Goal: Task Accomplishment & Management: Manage account settings

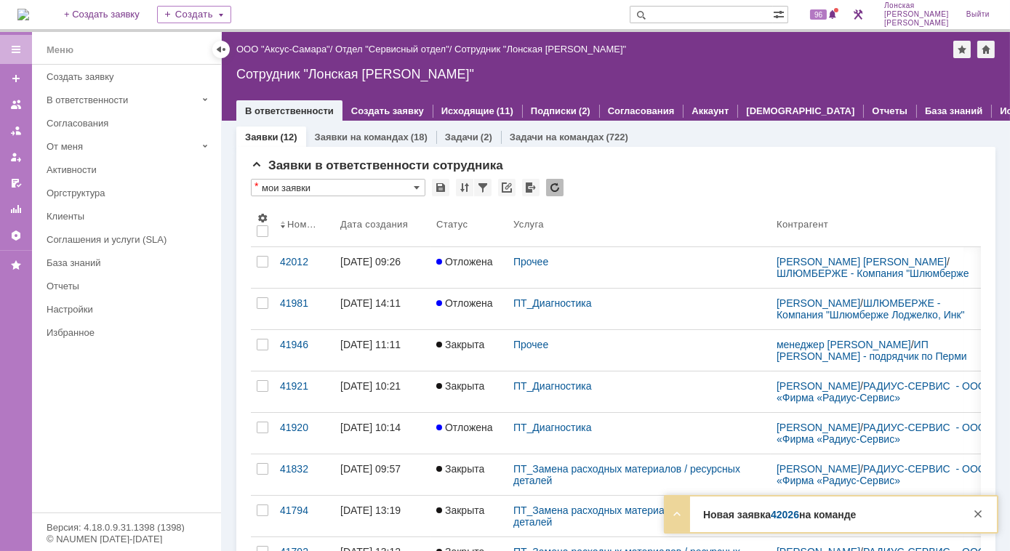
click at [711, 520] on strong "Новая заявка 42026 на команде" at bounding box center [779, 515] width 153 height 12
click at [339, 140] on link "Заявки на командах" at bounding box center [362, 137] width 94 height 11
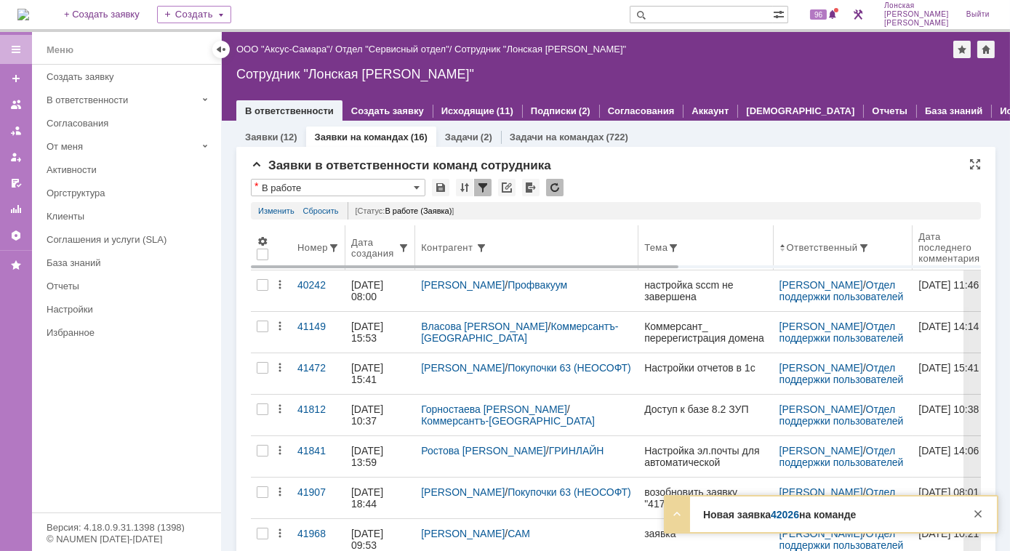
click at [380, 251] on div "Дата создания" at bounding box center [374, 248] width 47 height 22
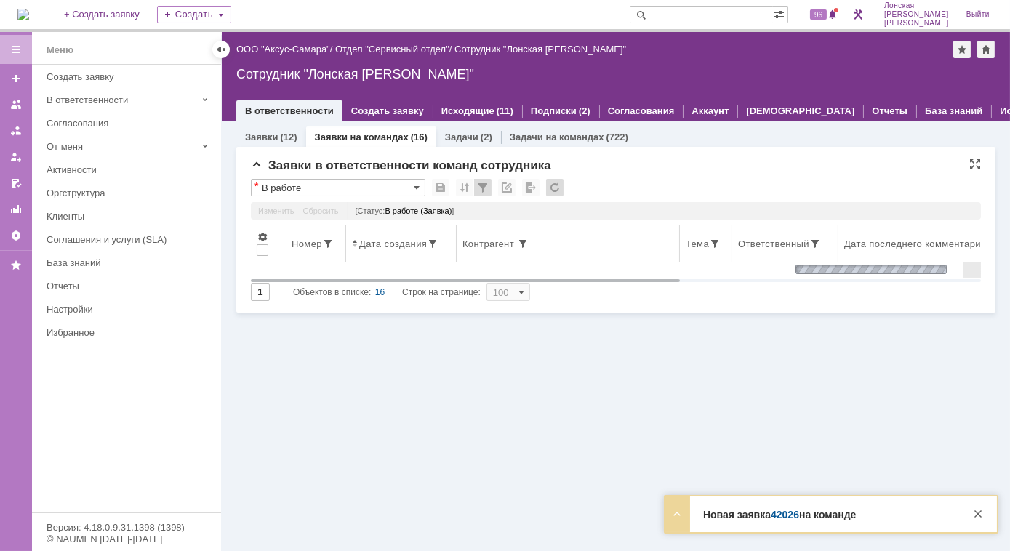
click at [380, 246] on div "Дата создания" at bounding box center [393, 244] width 68 height 11
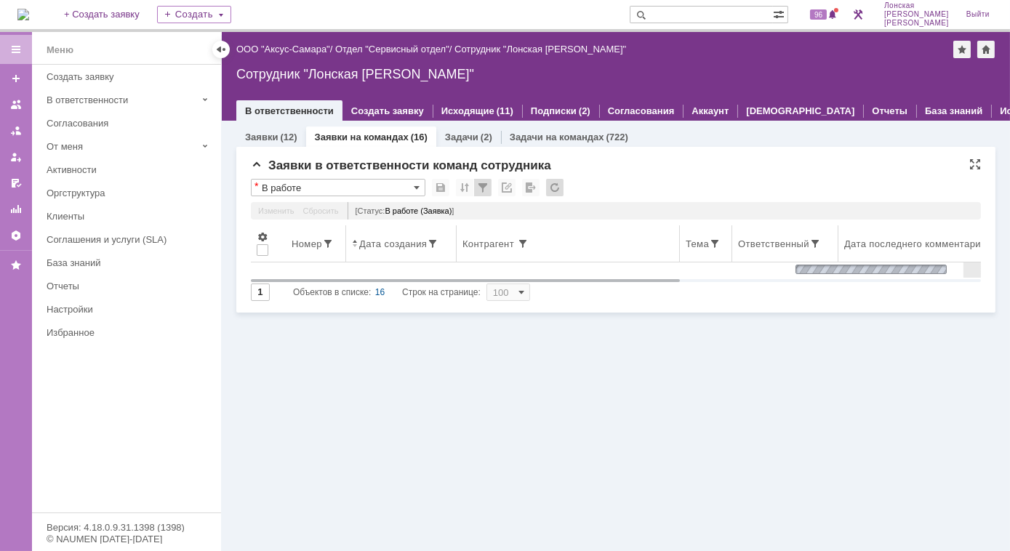
click at [364, 244] on div "Дата создания" at bounding box center [393, 244] width 68 height 11
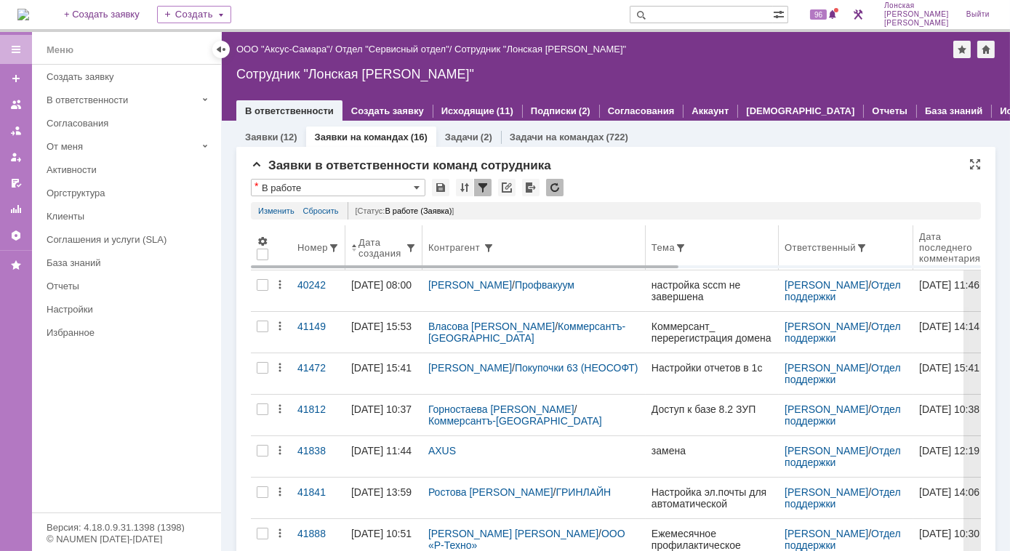
click at [381, 253] on div "Дата создания" at bounding box center [382, 248] width 47 height 22
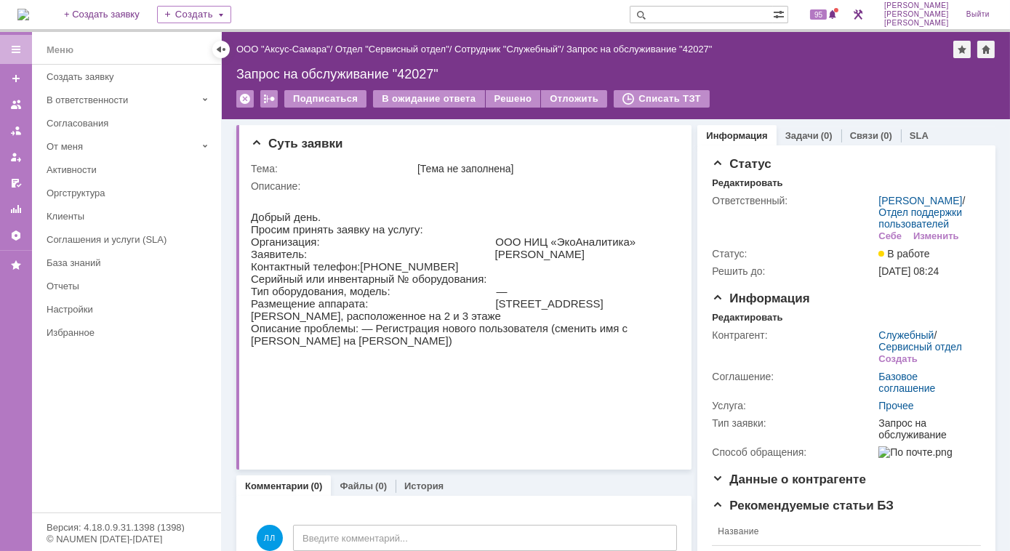
click at [29, 15] on img at bounding box center [23, 15] width 12 height 12
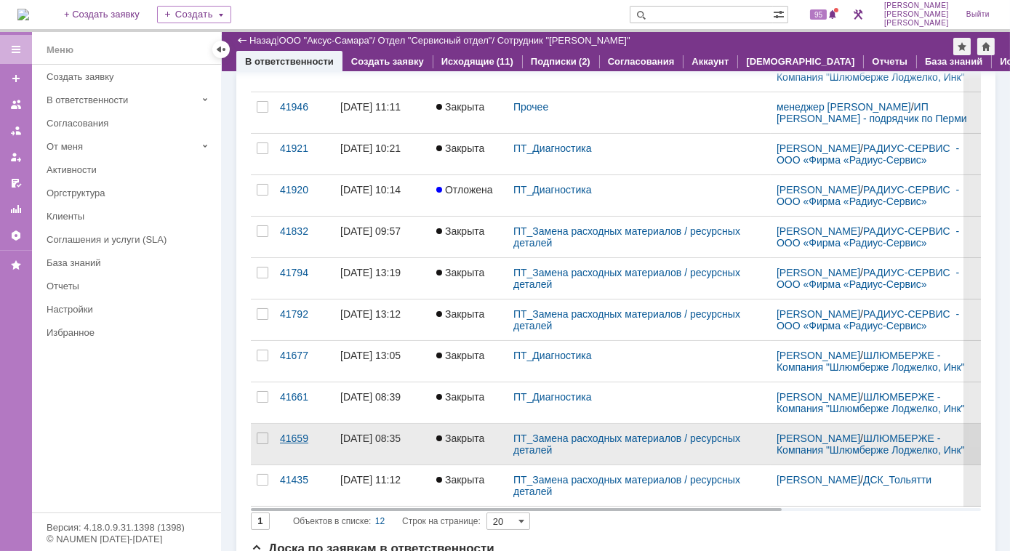
scroll to position [198, 0]
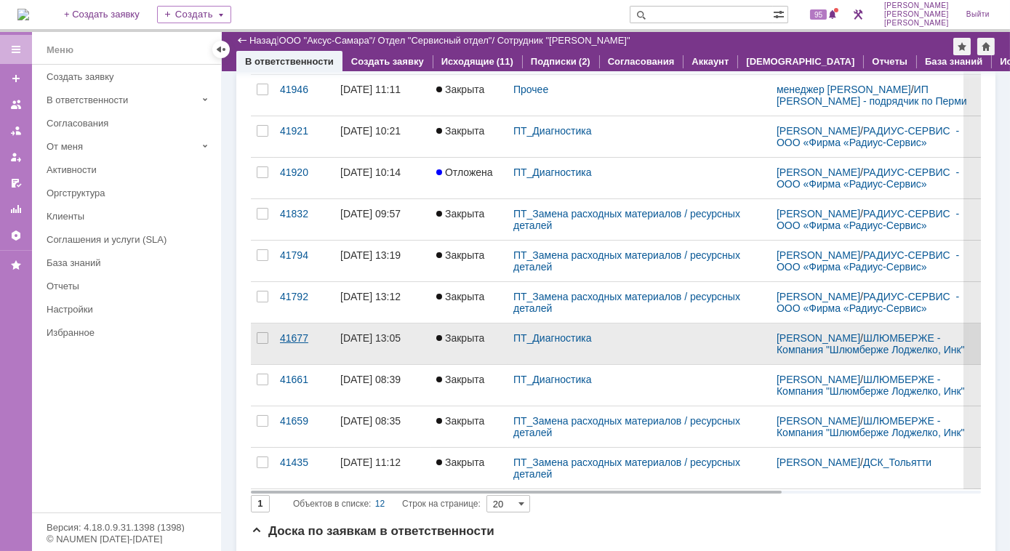
click at [295, 344] on div "41677" at bounding box center [304, 338] width 49 height 12
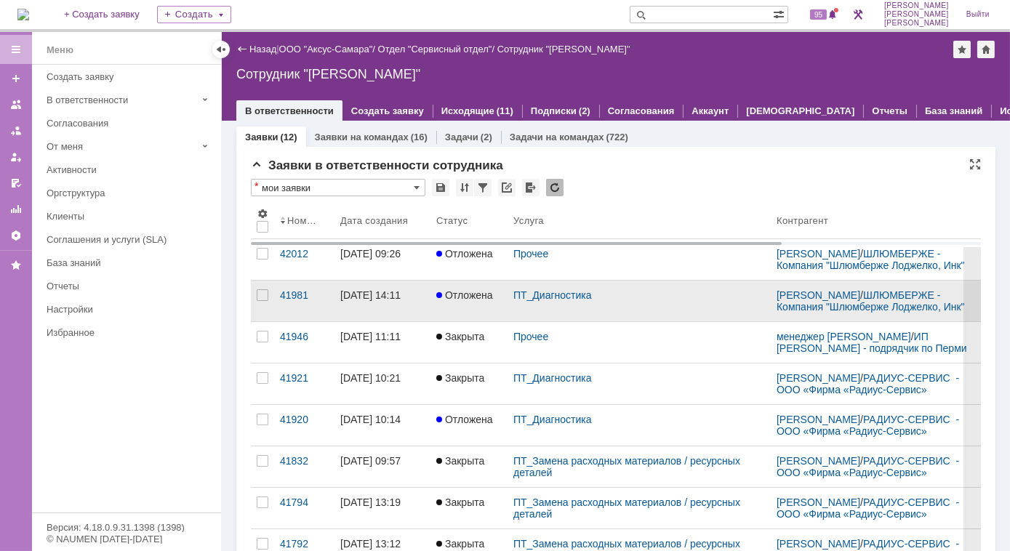
scroll to position [198, 0]
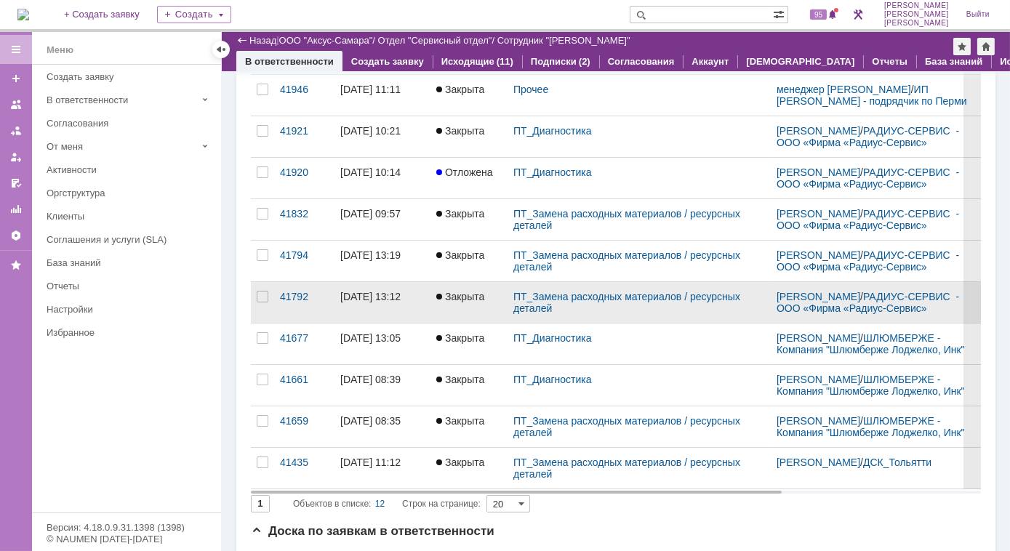
click at [385, 301] on div "[DATE] 13:12" at bounding box center [370, 297] width 60 height 12
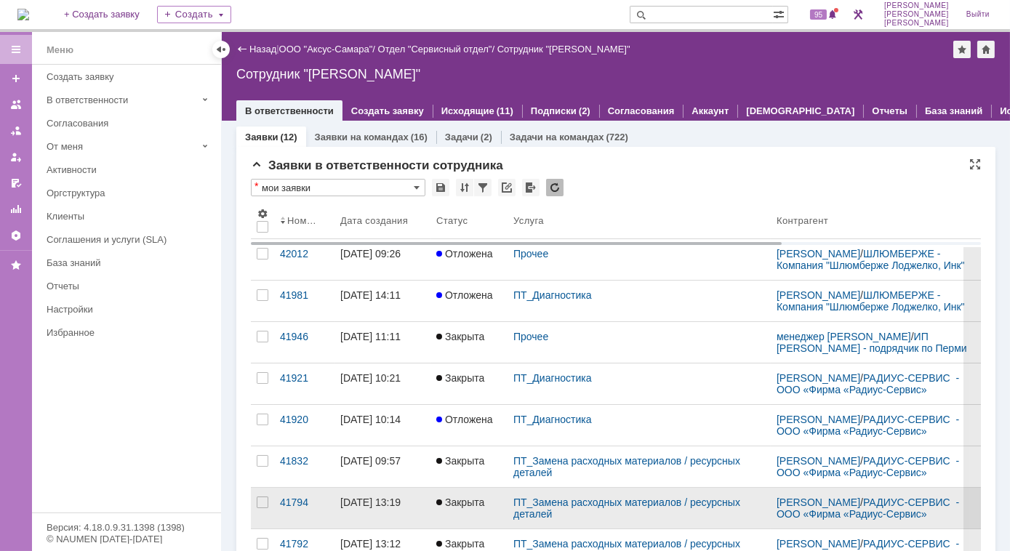
click at [370, 508] on div "[DATE] 13:19" at bounding box center [370, 503] width 60 height 12
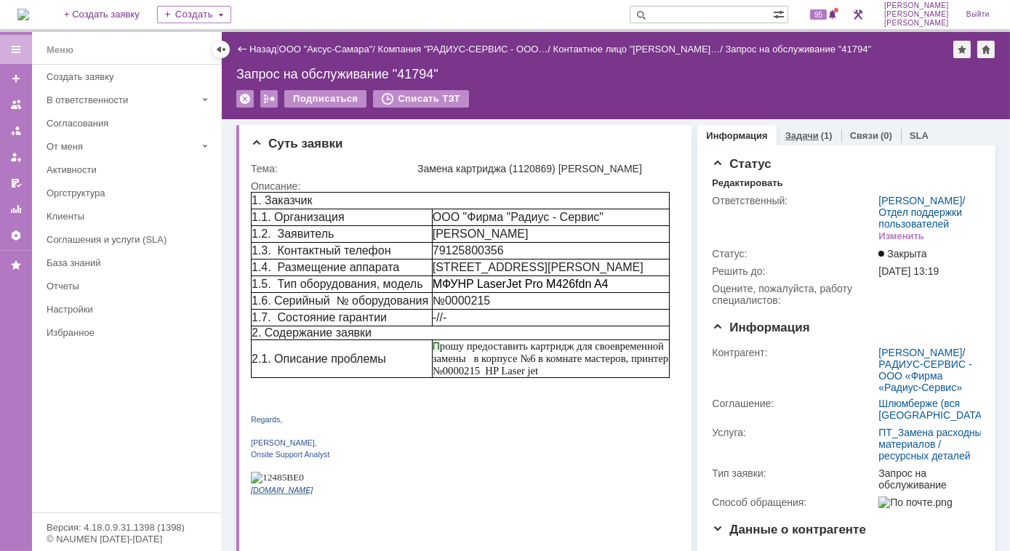
click at [788, 131] on link "Задачи" at bounding box center [802, 135] width 33 height 11
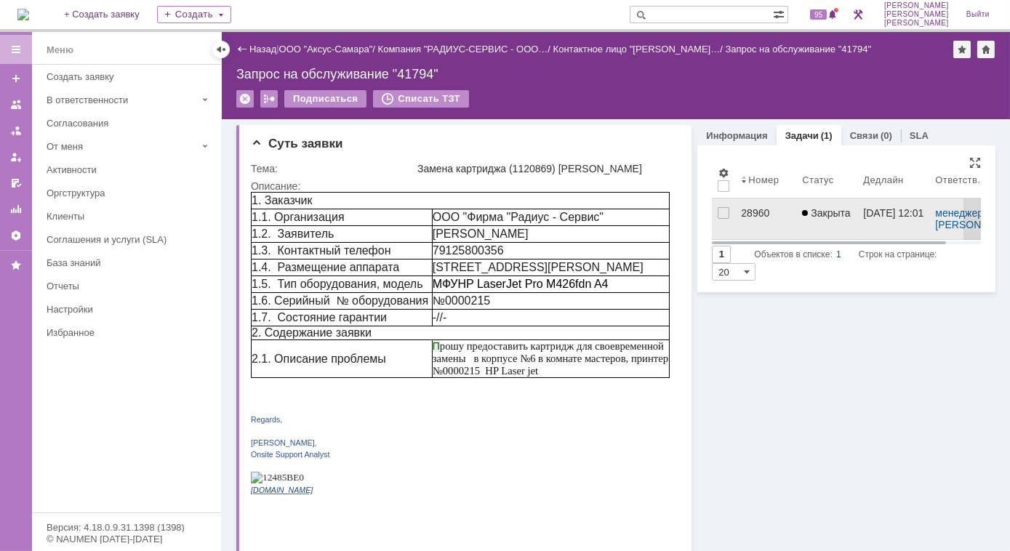
click at [747, 212] on div "28960" at bounding box center [765, 213] width 49 height 12
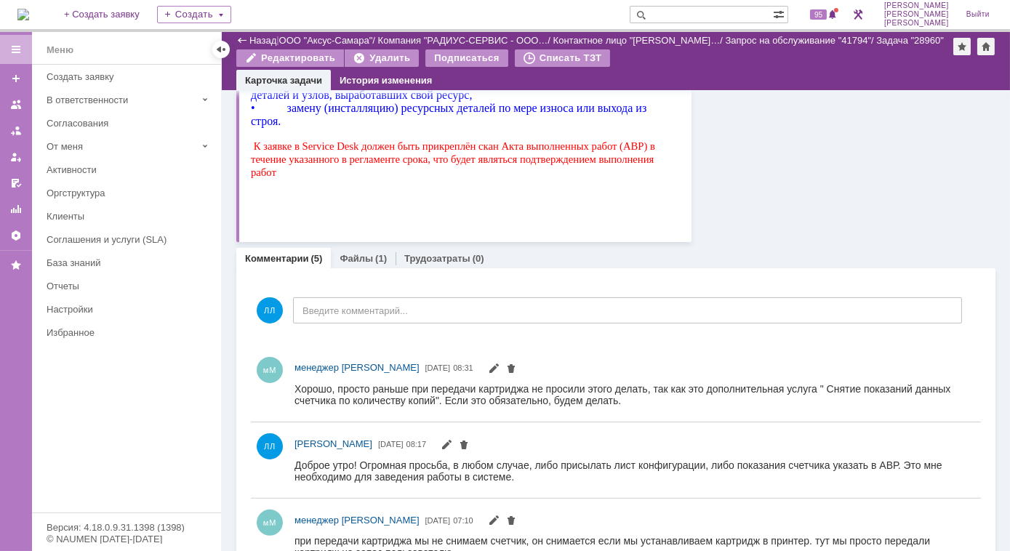
scroll to position [991, 0]
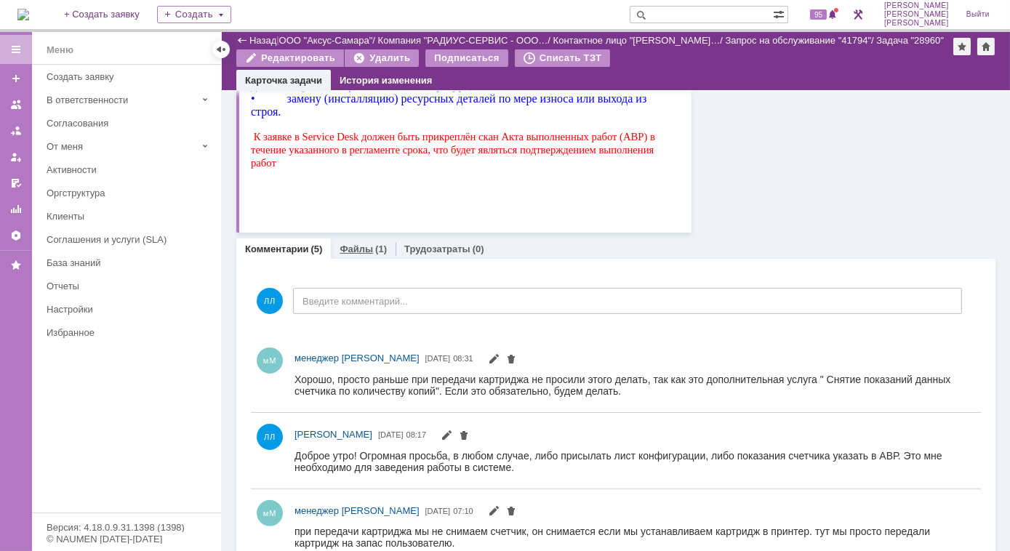
drag, startPoint x: 348, startPoint y: 247, endPoint x: 81, endPoint y: 699, distance: 524.7
click at [348, 247] on link "Файлы" at bounding box center [356, 249] width 33 height 11
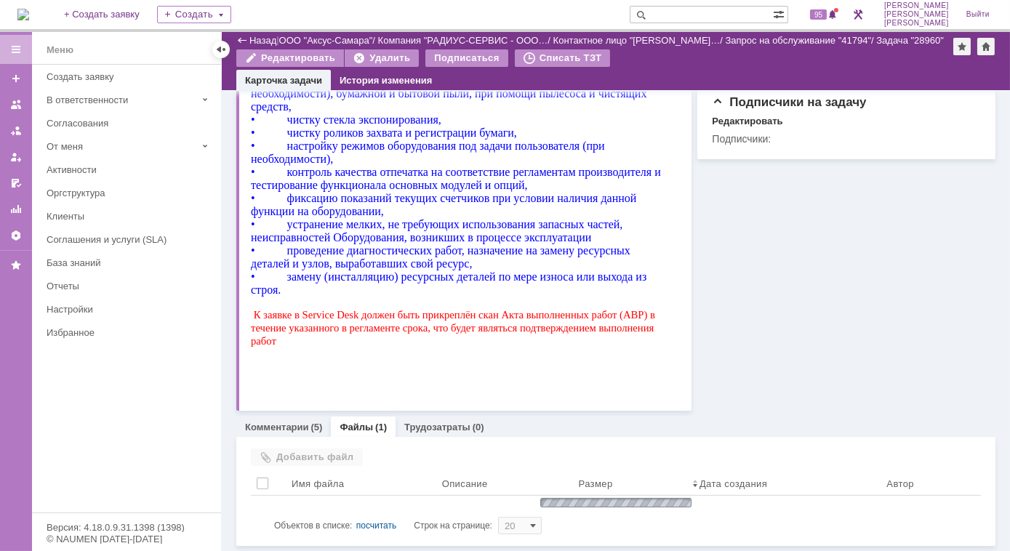
scroll to position [828, 0]
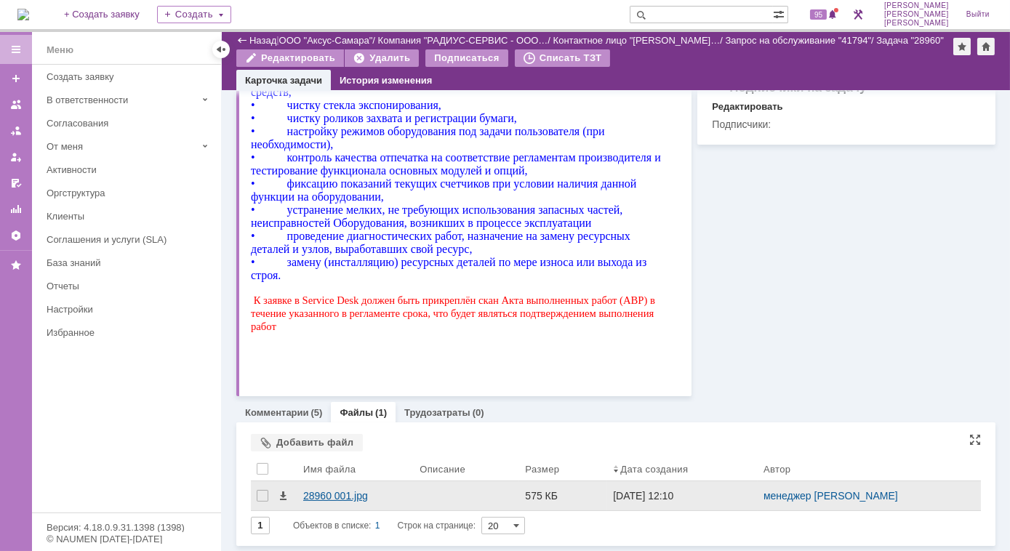
click at [329, 493] on div "28960 001.jpg" at bounding box center [355, 496] width 105 height 12
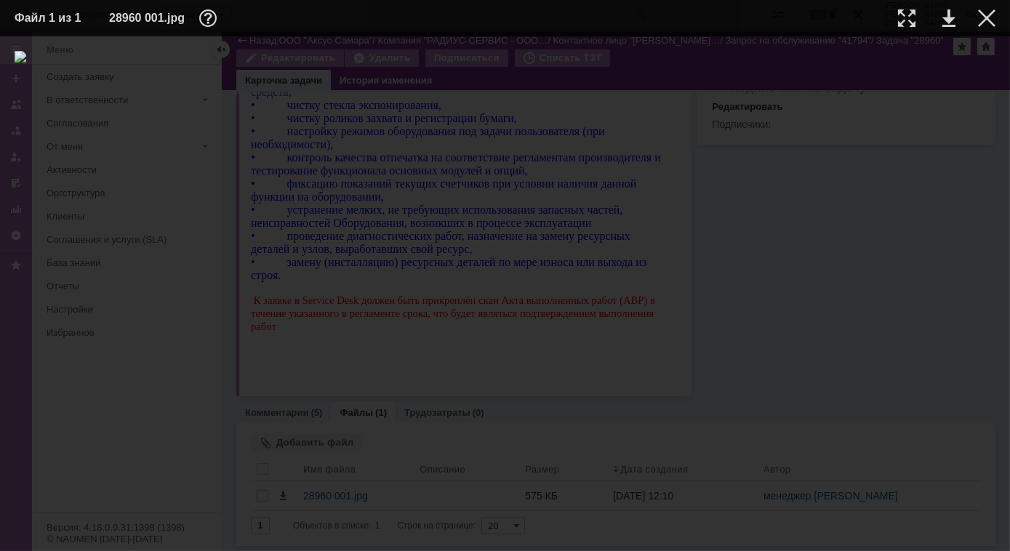
click at [459, 152] on img at bounding box center [505, 294] width 981 height 486
click at [506, 221] on img at bounding box center [505, 294] width 981 height 486
click at [989, 15] on div at bounding box center [986, 17] width 17 height 17
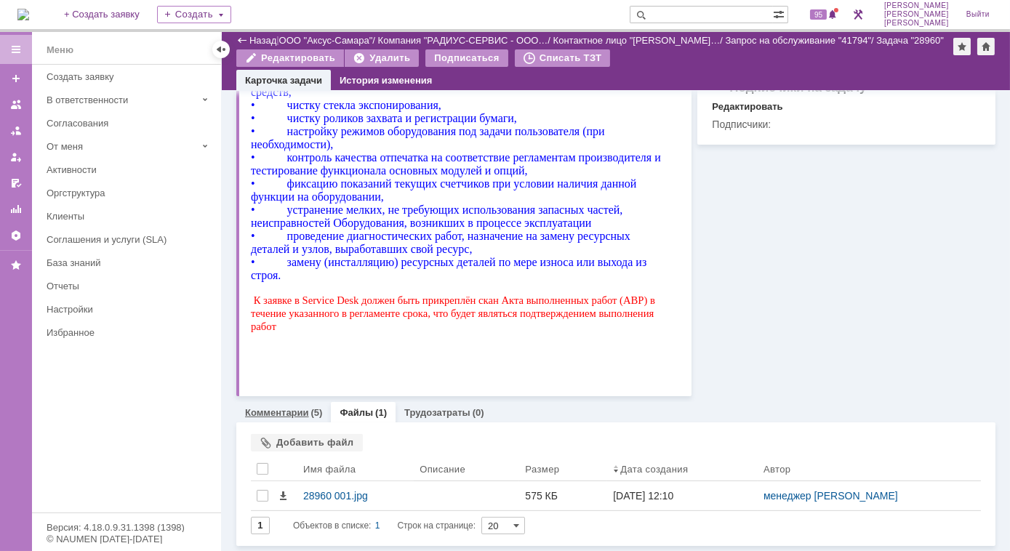
click at [289, 415] on link "Комментарии" at bounding box center [277, 412] width 64 height 11
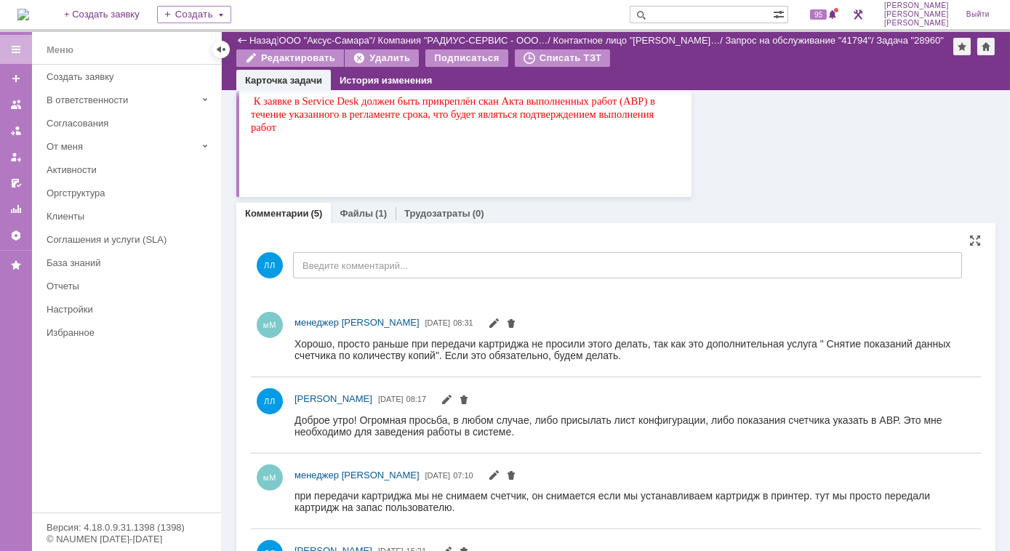
scroll to position [1015, 0]
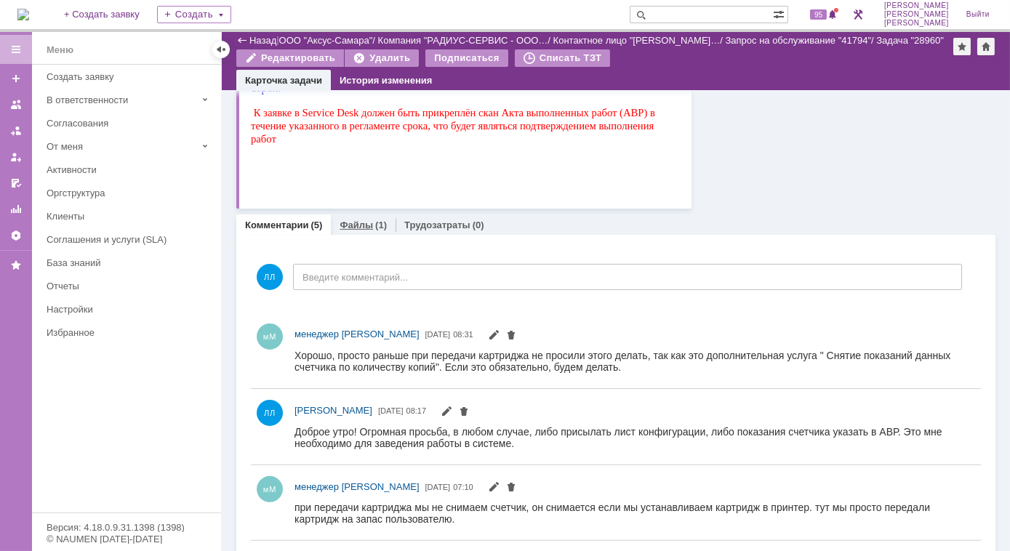
click at [361, 220] on link "Файлы" at bounding box center [356, 225] width 33 height 11
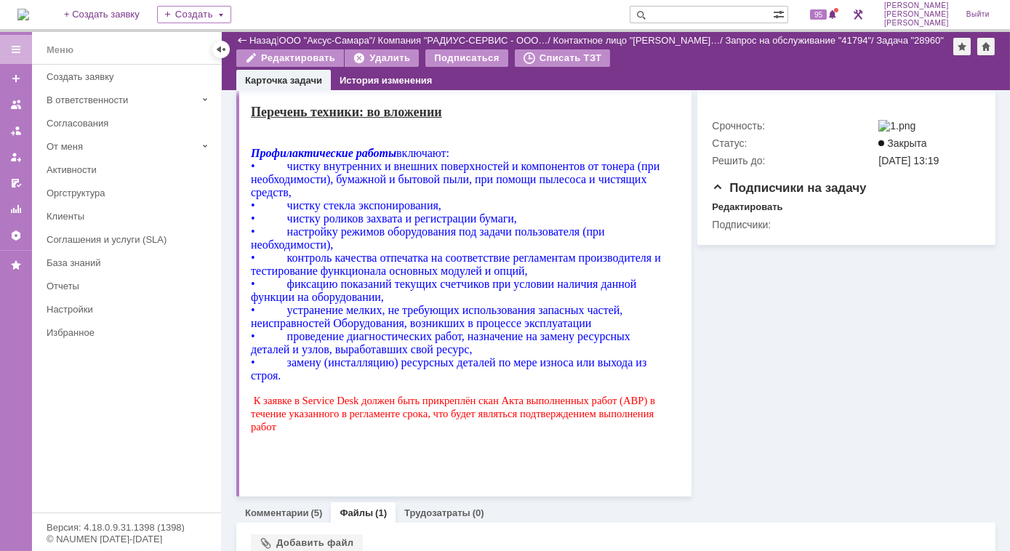
scroll to position [828, 0]
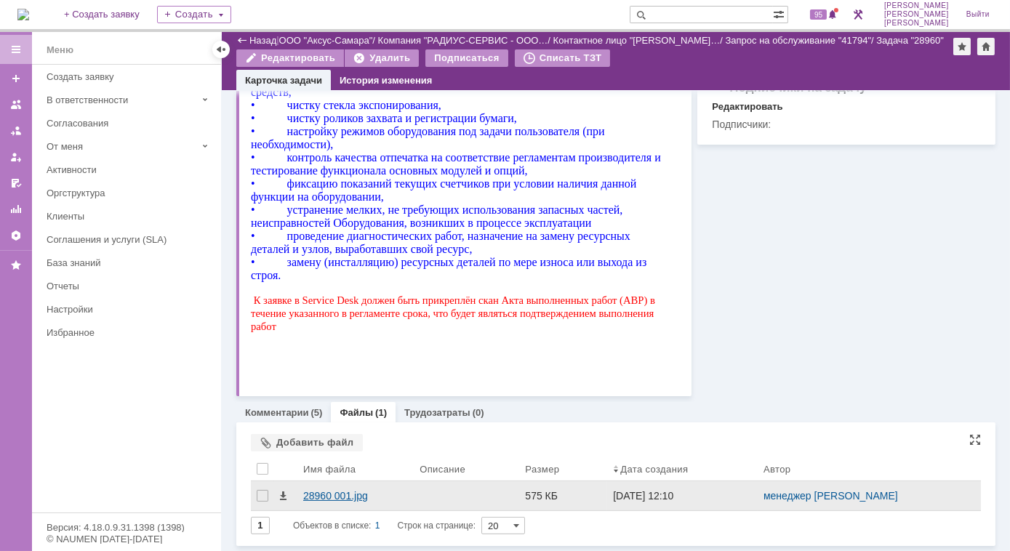
click at [340, 493] on div "28960 001.jpg" at bounding box center [355, 496] width 105 height 12
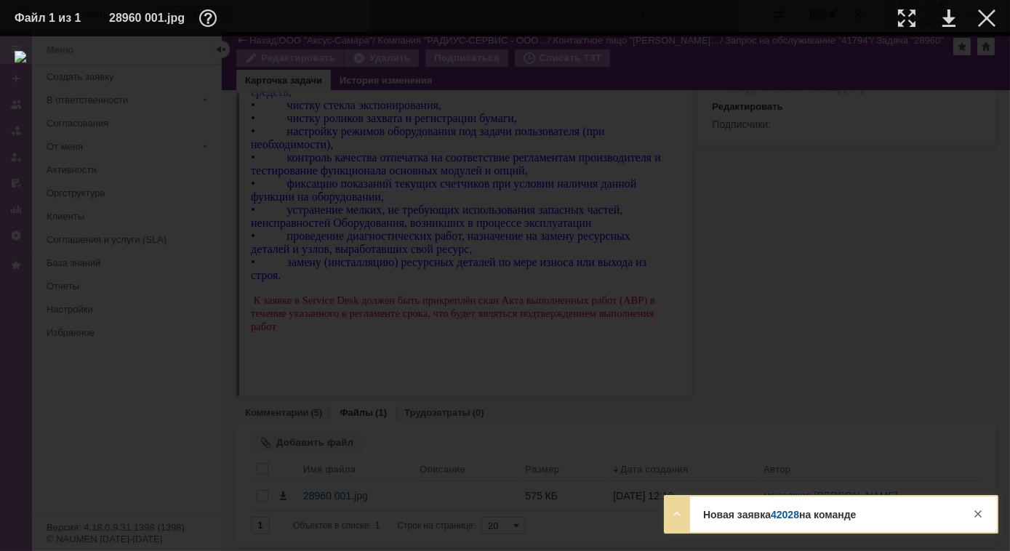
click at [987, 30] on table "Файл 1 из 1 28960 001.jpg" at bounding box center [505, 18] width 1010 height 36
click at [780, 515] on link "42028" at bounding box center [785, 515] width 28 height 12
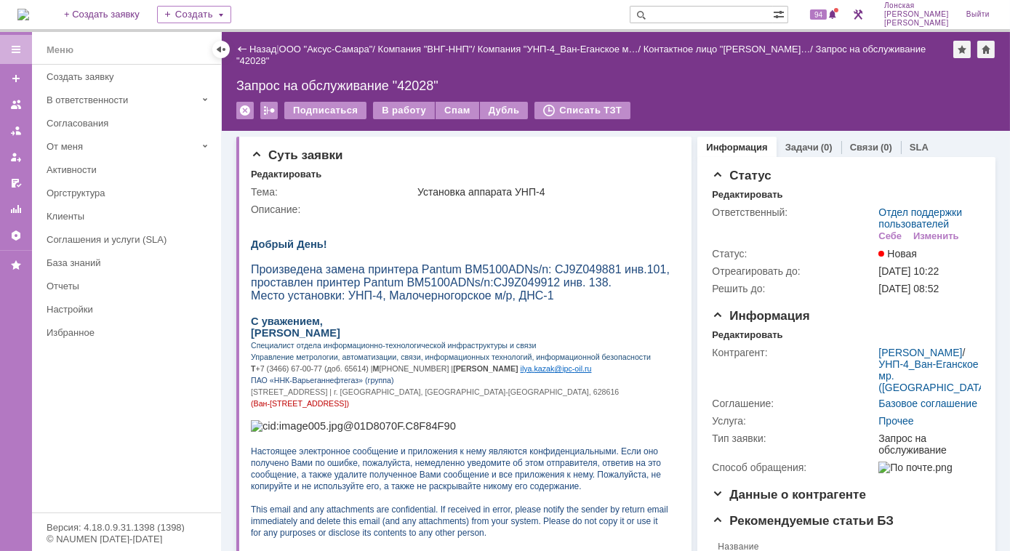
click at [29, 10] on img at bounding box center [23, 15] width 12 height 12
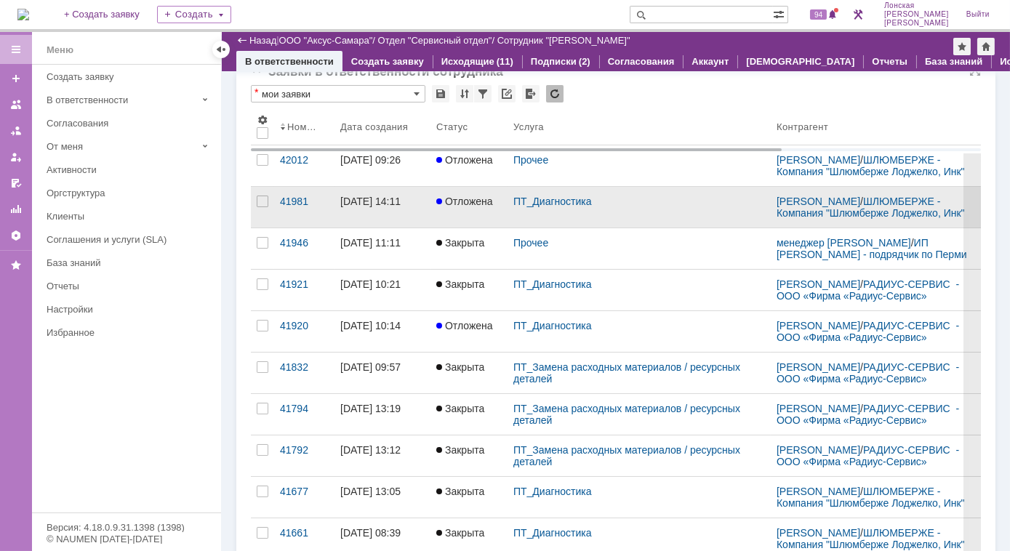
scroll to position [65, 0]
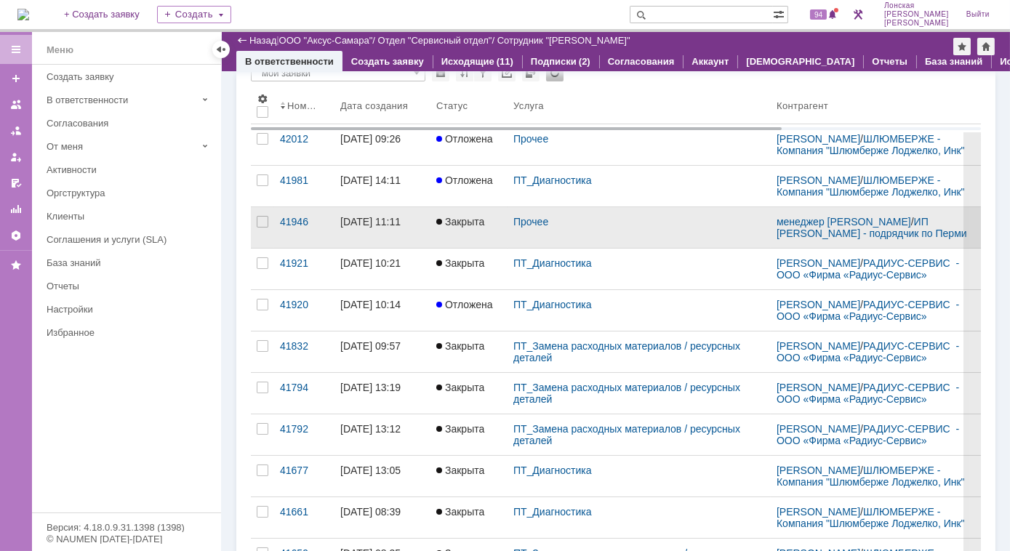
click at [375, 225] on div "[DATE] 11:11" at bounding box center [370, 222] width 60 height 12
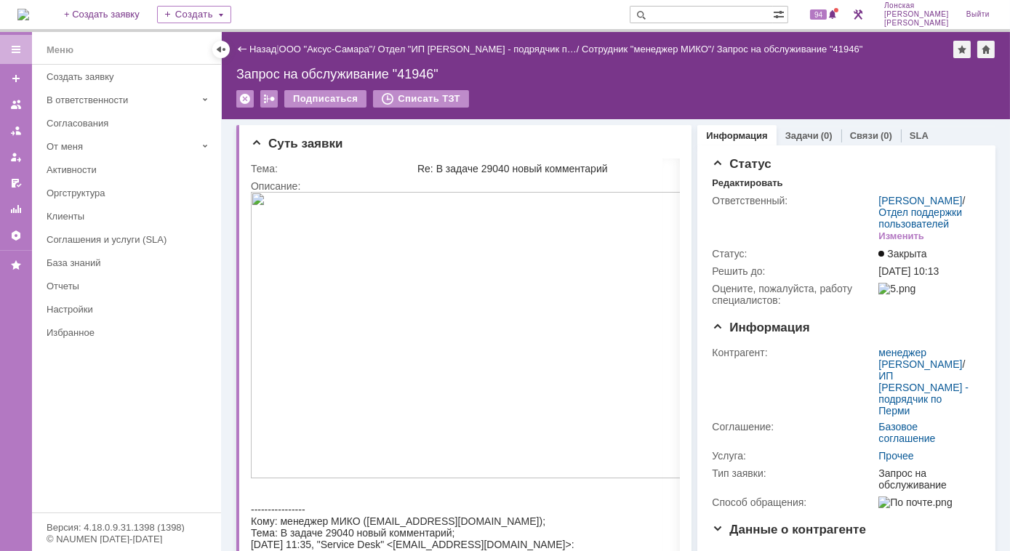
click at [29, 13] on img at bounding box center [23, 15] width 12 height 12
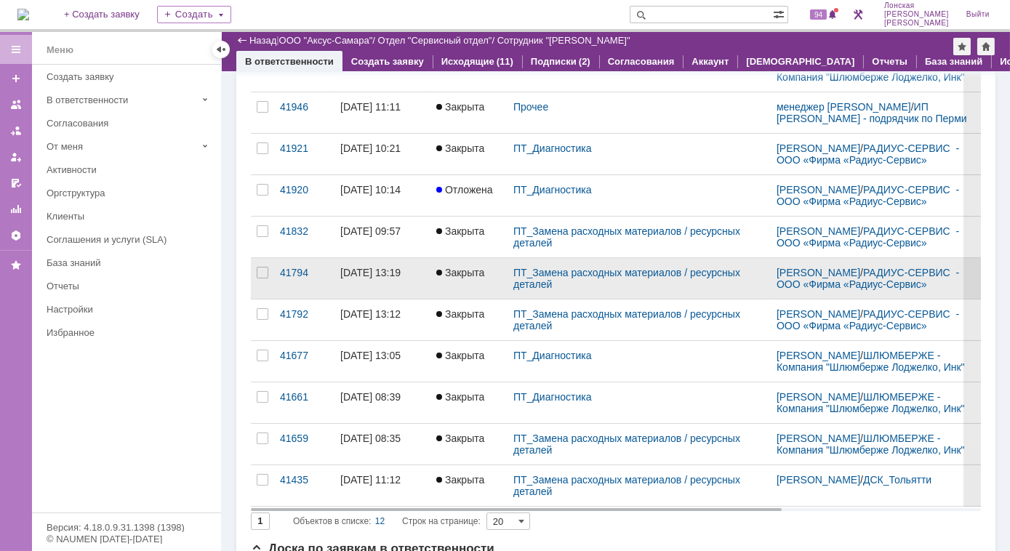
scroll to position [198, 0]
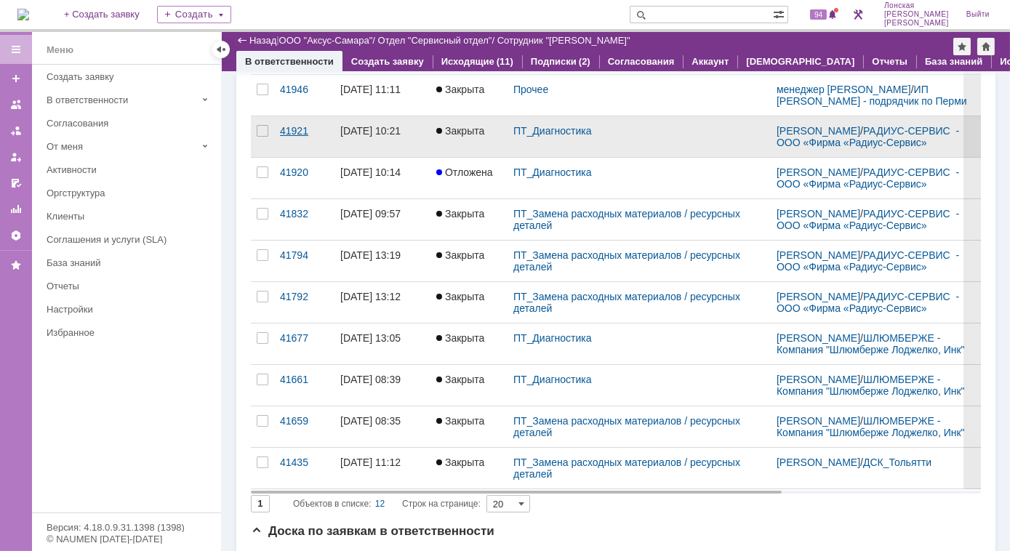
click at [295, 137] on div "41921" at bounding box center [304, 131] width 49 height 12
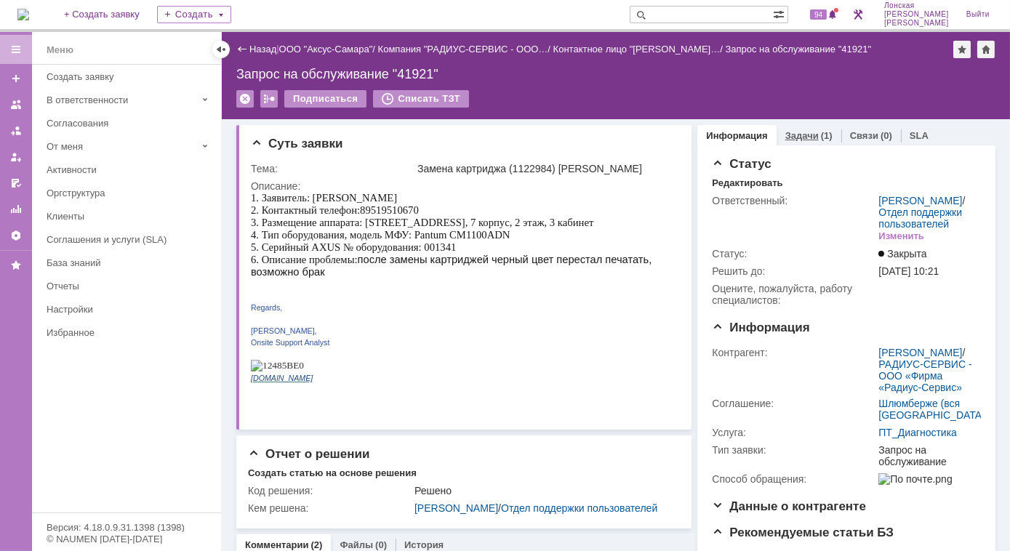
click at [793, 136] on link "Задачи" at bounding box center [802, 135] width 33 height 11
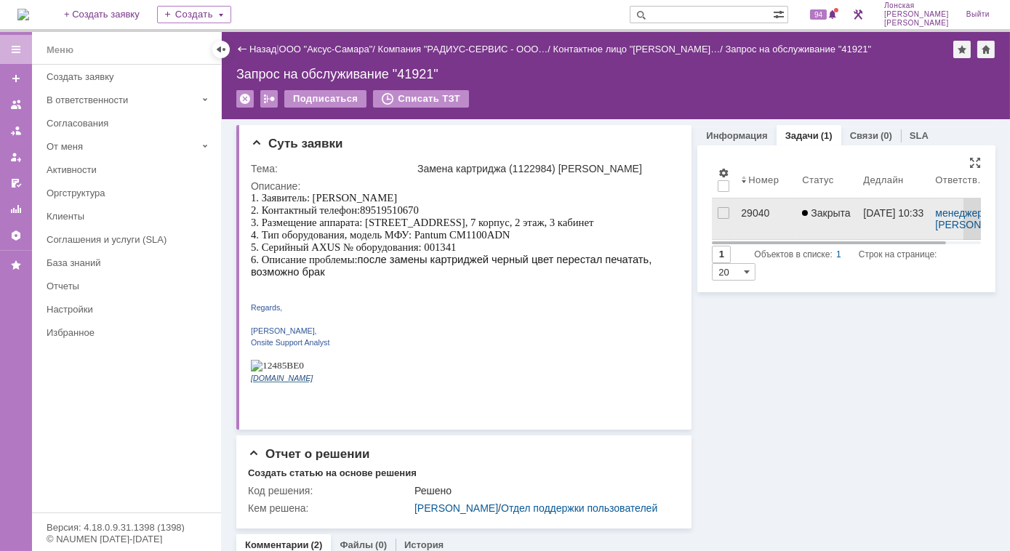
click at [748, 210] on div "29040" at bounding box center [765, 213] width 49 height 12
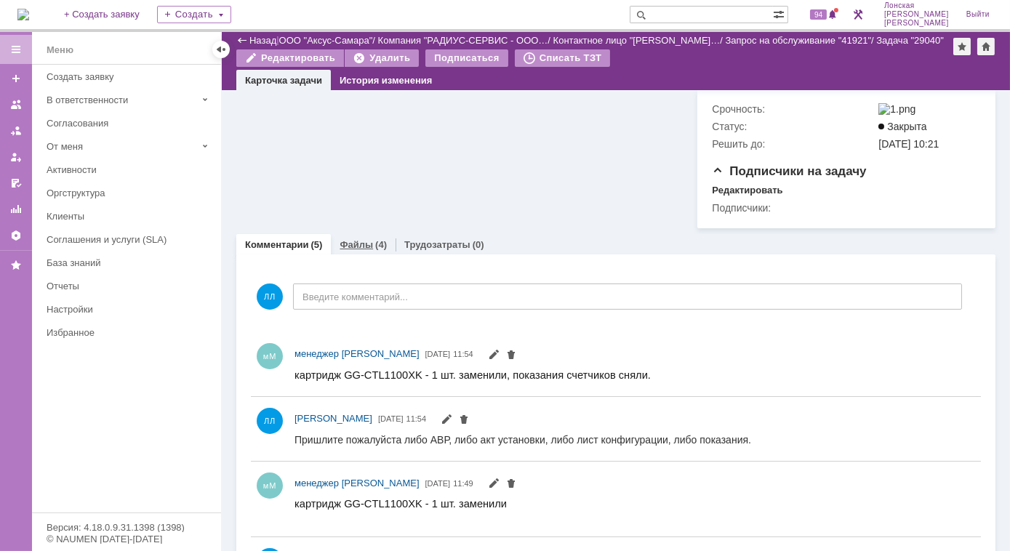
click at [361, 239] on link "Файлы" at bounding box center [356, 244] width 33 height 11
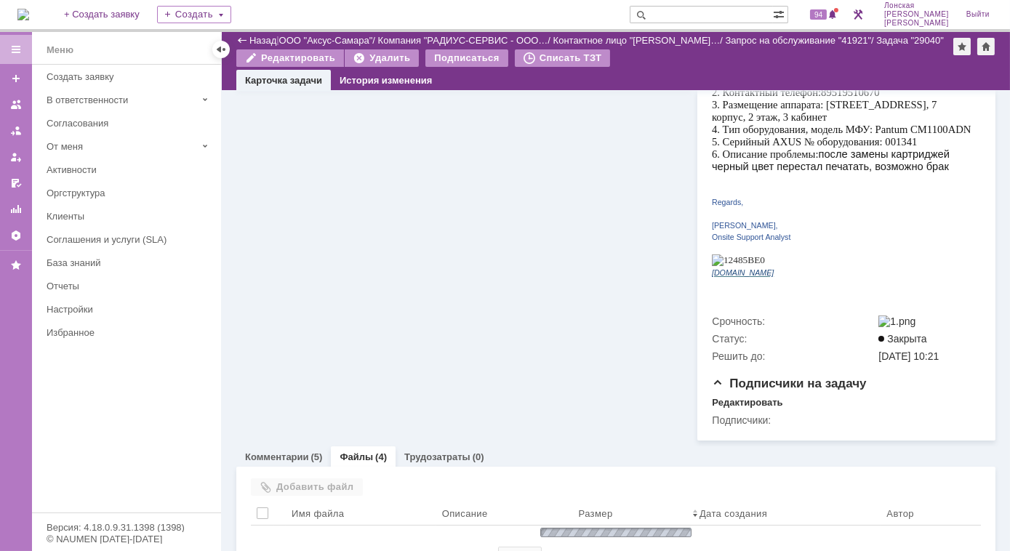
scroll to position [420, 0]
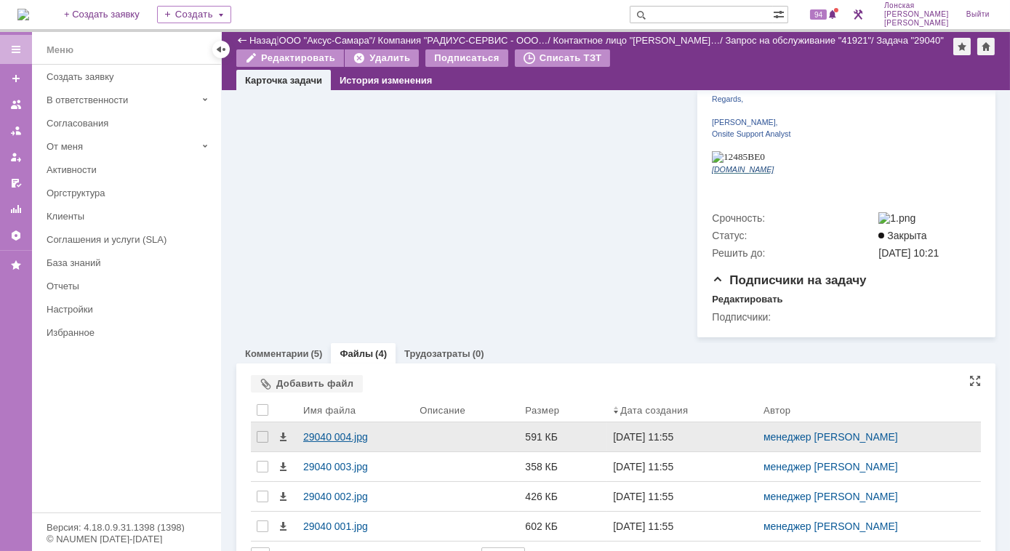
click at [318, 431] on div "29040 004.jpg" at bounding box center [355, 437] width 105 height 12
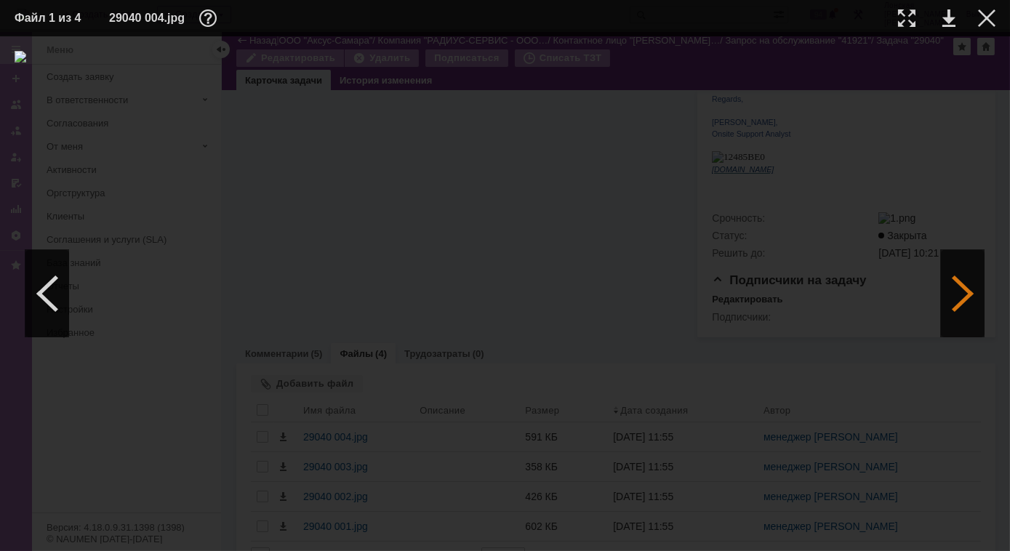
click at [968, 300] on div at bounding box center [963, 293] width 44 height 87
click at [909, 16] on div at bounding box center [906, 17] width 17 height 17
drag, startPoint x: 312, startPoint y: 548, endPoint x: 209, endPoint y: 542, distance: 102.7
click at [209, 542] on div at bounding box center [505, 293] width 1010 height 515
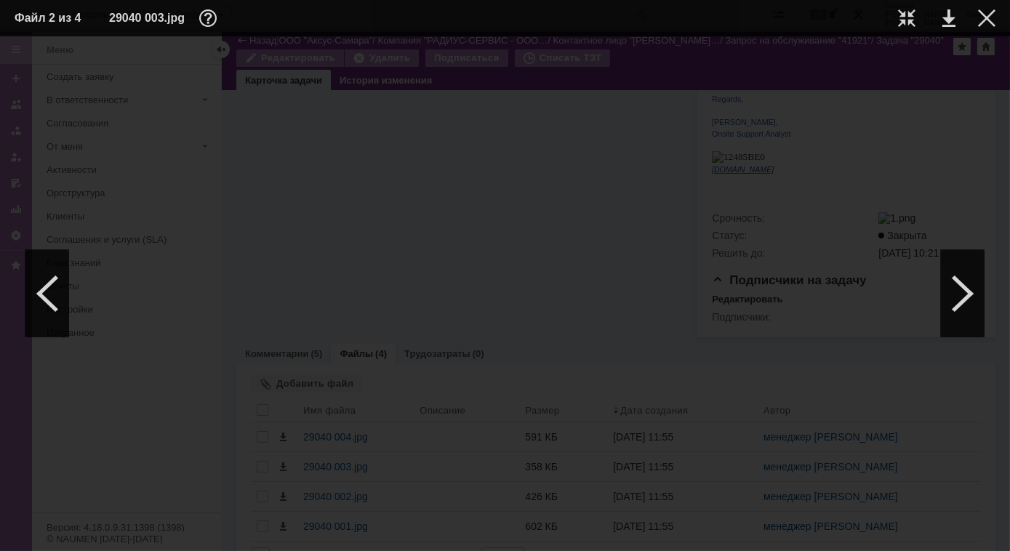
scroll to position [922, 0]
click at [960, 307] on div at bounding box center [963, 293] width 44 height 87
click at [908, 22] on div at bounding box center [906, 17] width 17 height 17
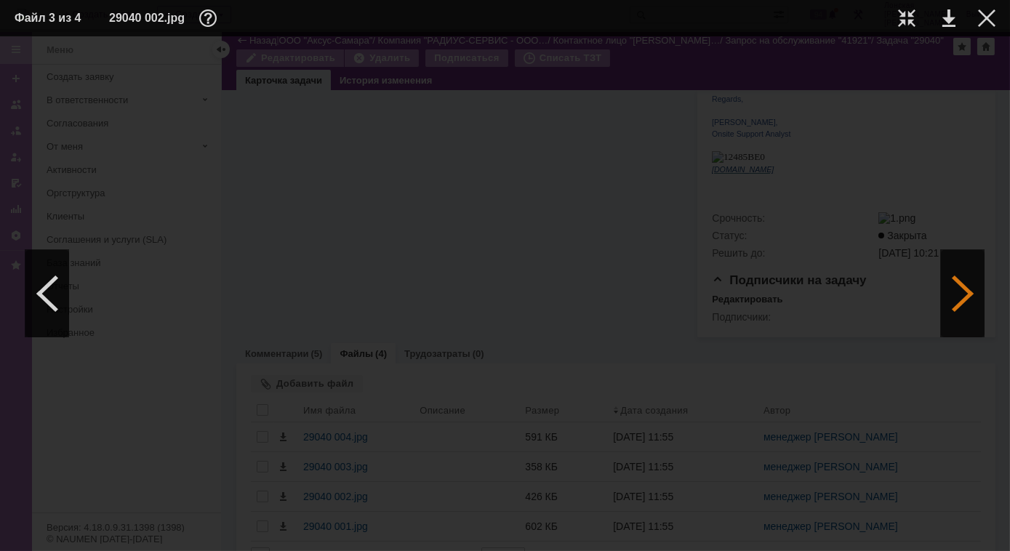
click at [956, 286] on div at bounding box center [963, 293] width 44 height 87
click at [907, 17] on div at bounding box center [906, 17] width 17 height 17
click at [980, 20] on div at bounding box center [986, 17] width 17 height 17
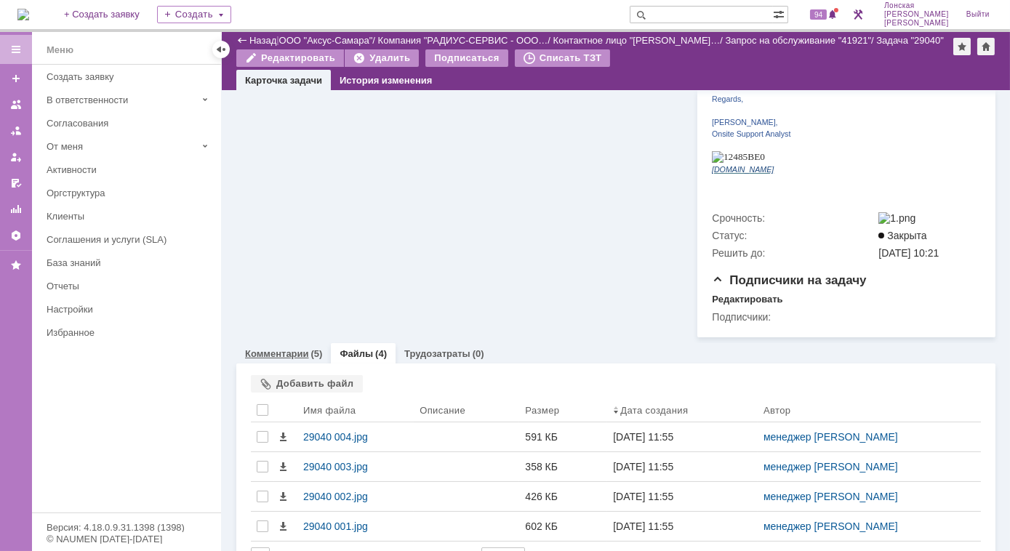
click at [300, 348] on link "Комментарии" at bounding box center [277, 353] width 64 height 11
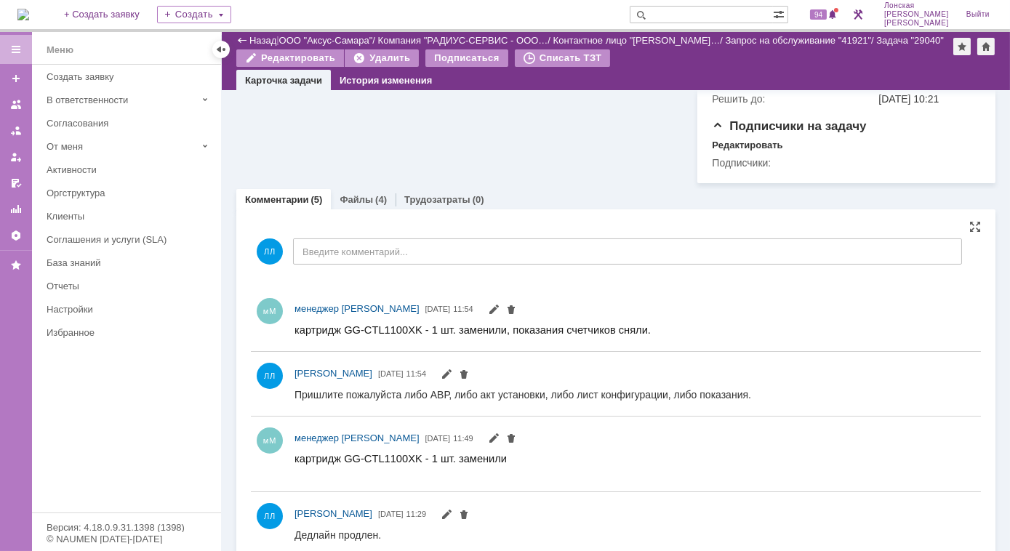
scroll to position [639, 0]
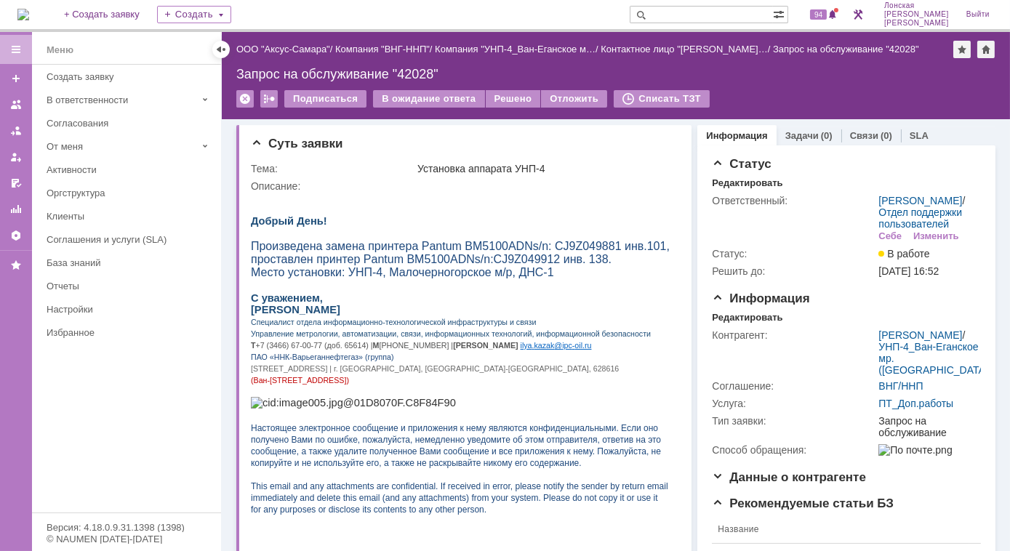
click at [29, 12] on img at bounding box center [23, 15] width 12 height 12
